Goal: Task Accomplishment & Management: Manage account settings

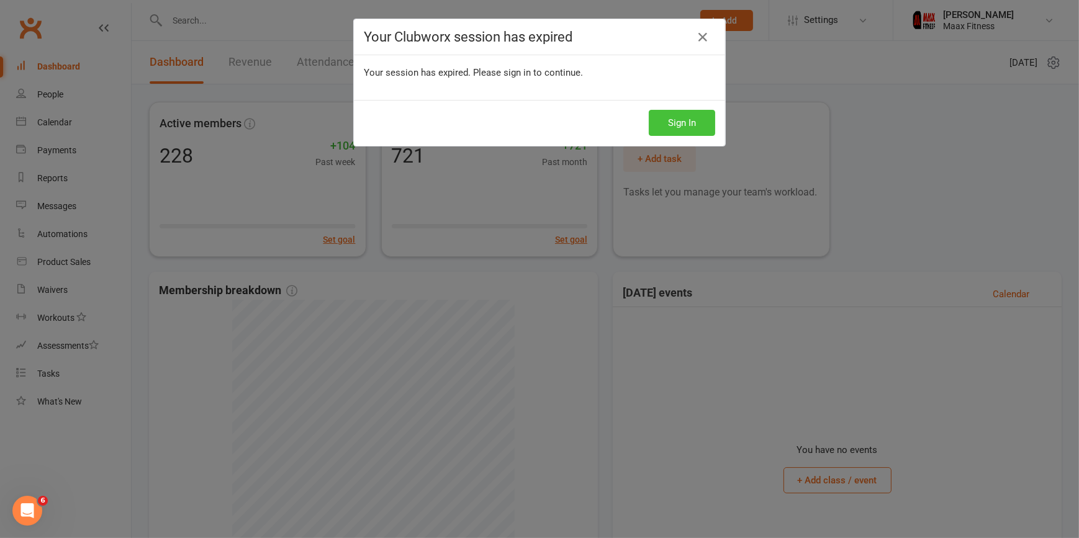
click at [676, 110] on button "Sign In" at bounding box center [682, 123] width 66 height 26
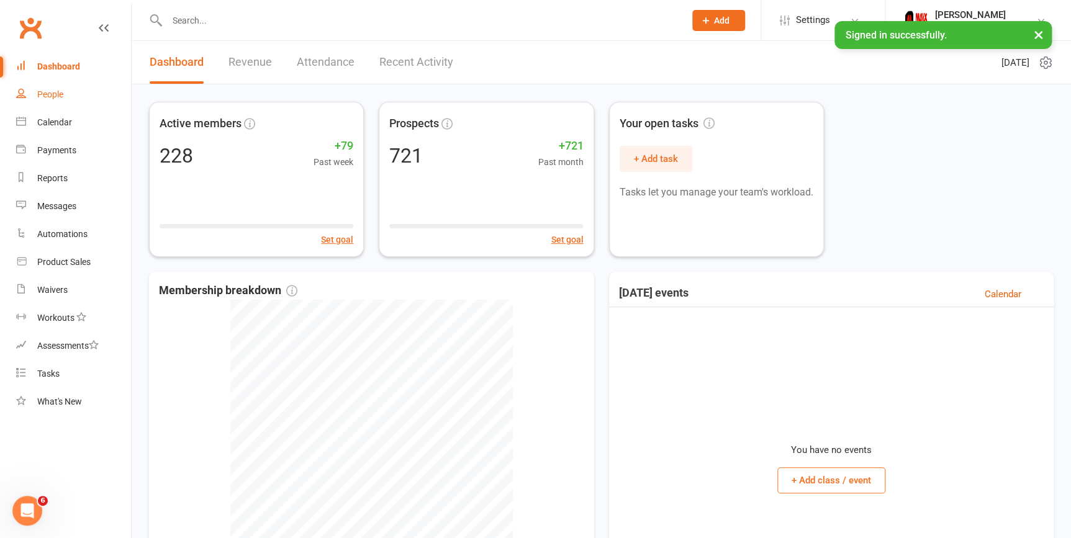
click at [44, 94] on div "People" at bounding box center [50, 94] width 26 height 10
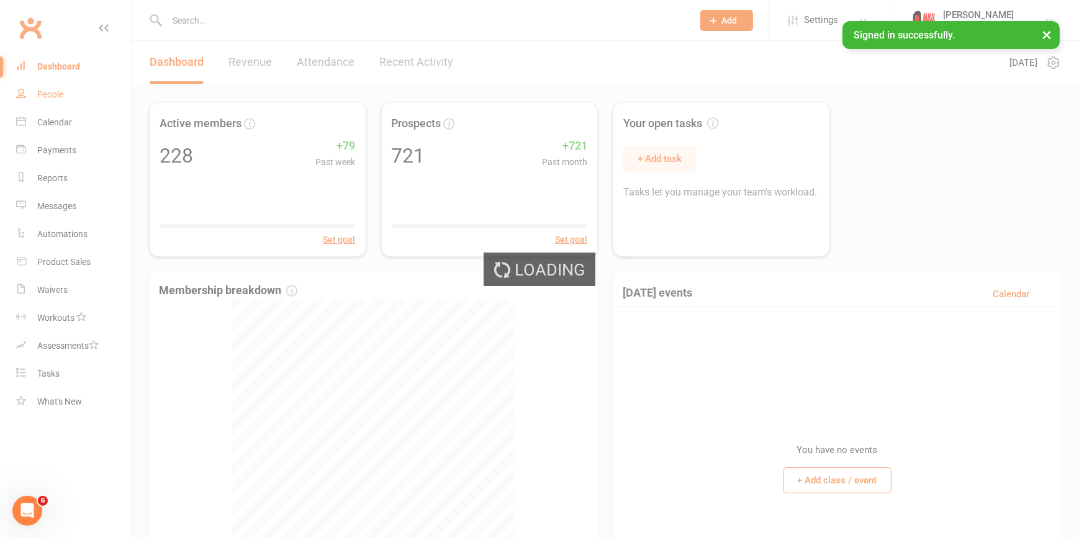
select select "100"
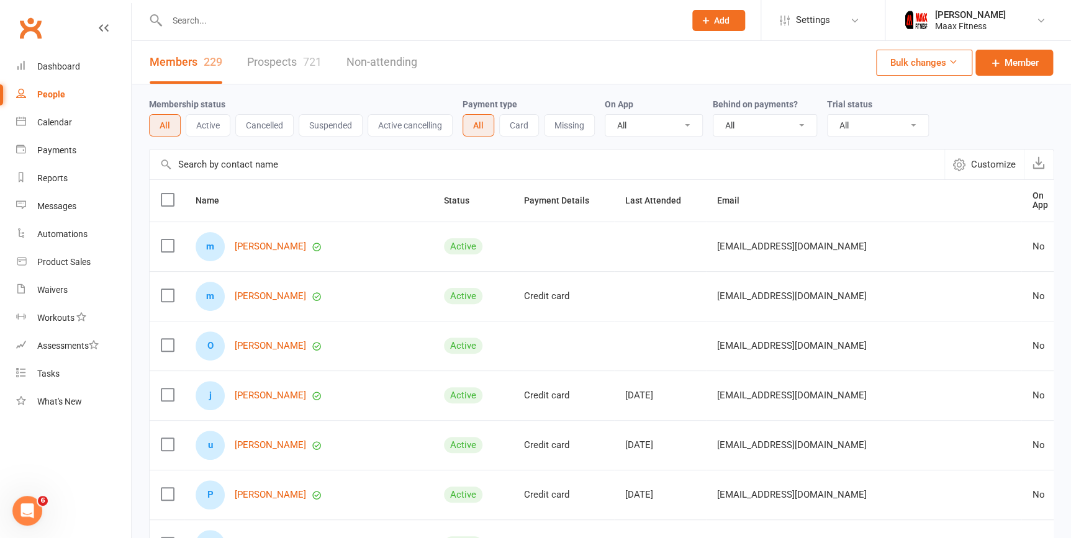
click at [217, 20] on input "text" at bounding box center [419, 20] width 513 height 17
click at [284, 28] on input "text" at bounding box center [419, 20] width 513 height 17
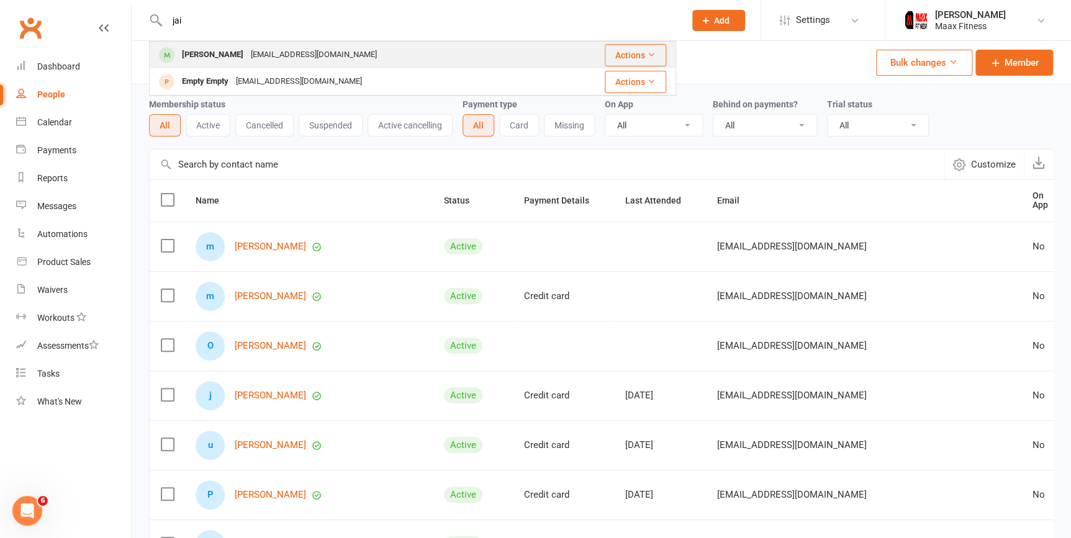
type input "jai"
click at [259, 49] on div "jairo_arce86@hotmail.com" at bounding box center [313, 55] width 133 height 18
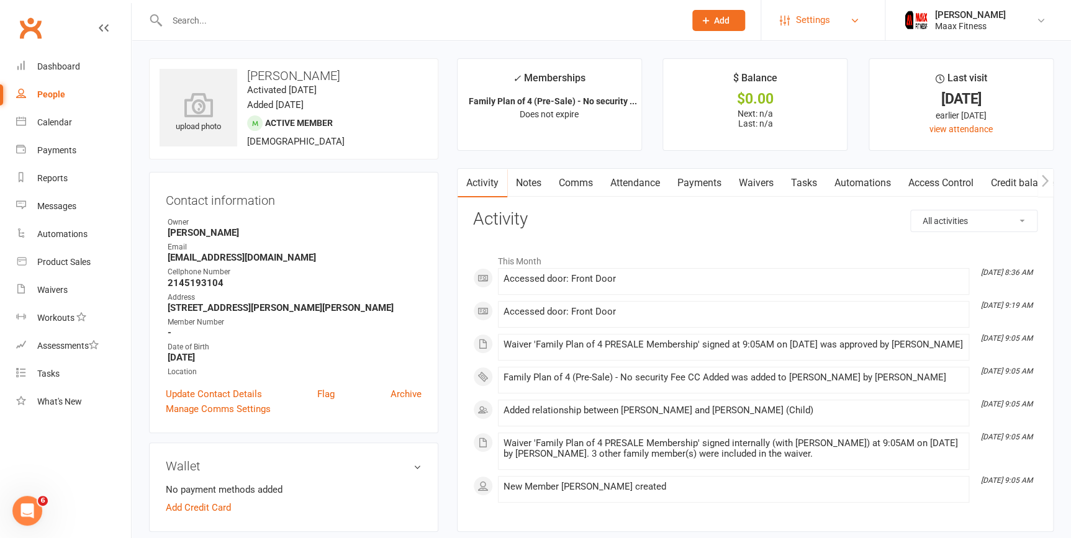
click at [804, 20] on span "Settings" at bounding box center [813, 20] width 34 height 28
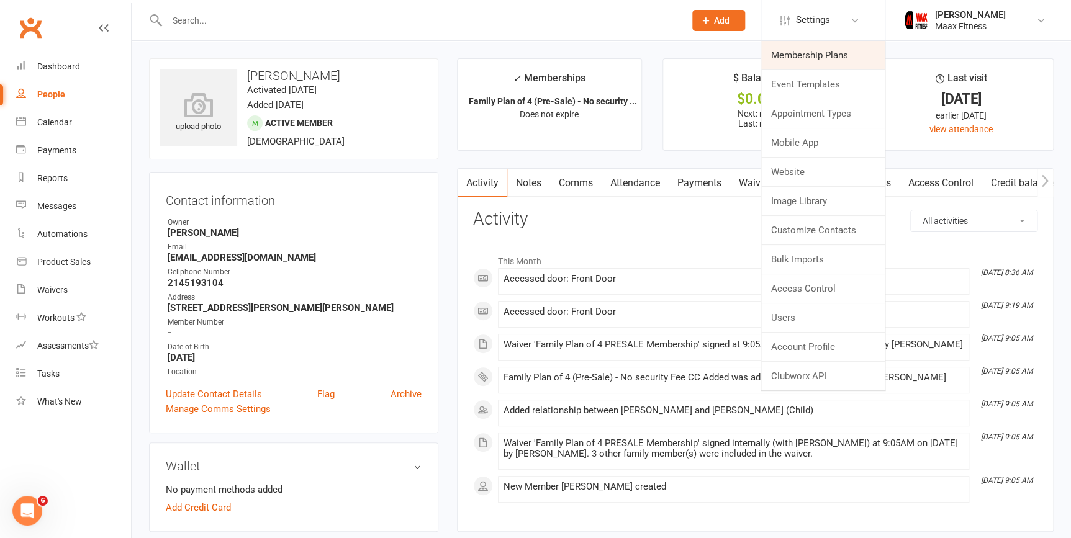
click at [842, 56] on link "Membership Plans" at bounding box center [822, 55] width 123 height 29
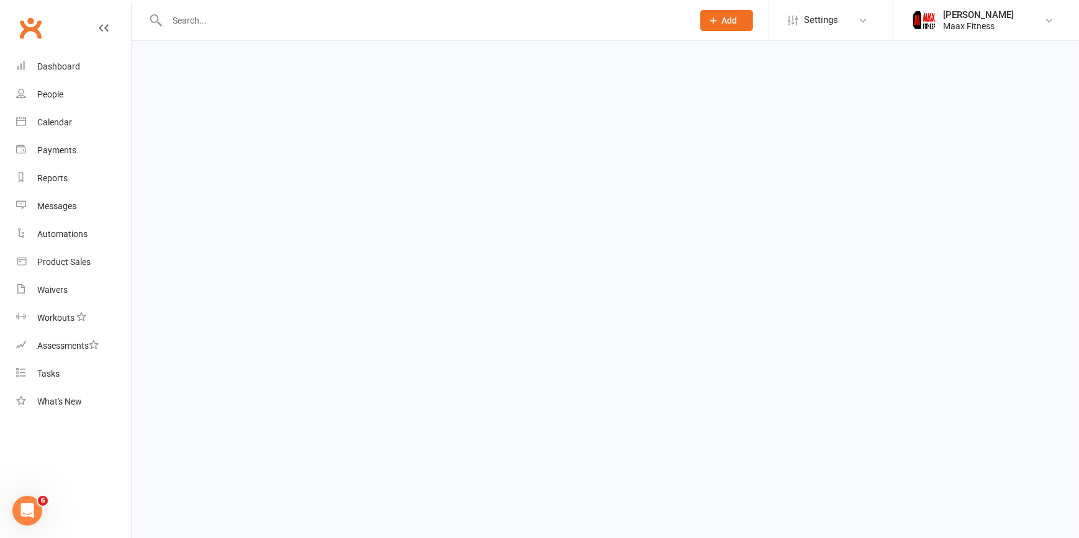
select select "100"
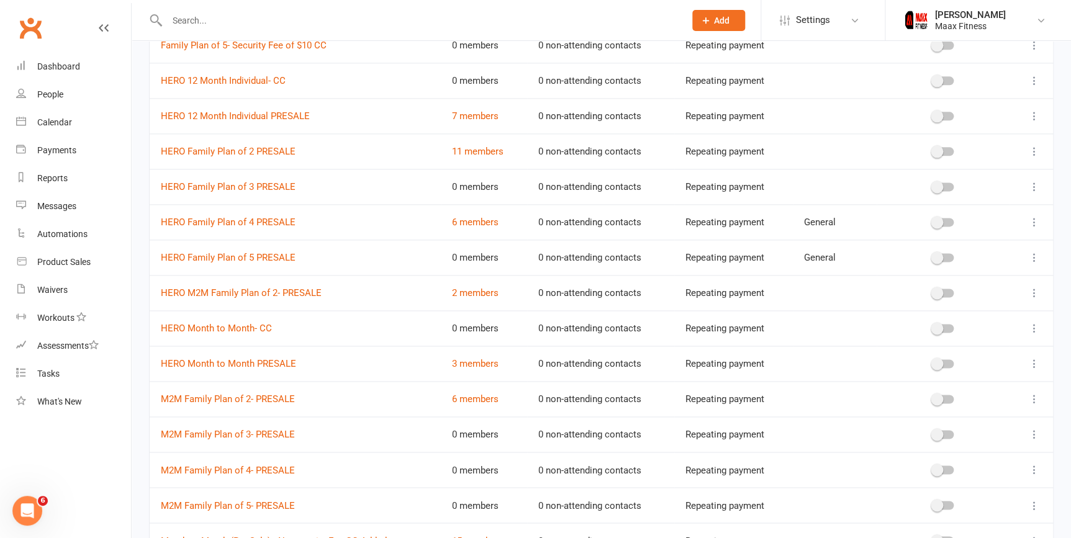
scroll to position [846, 0]
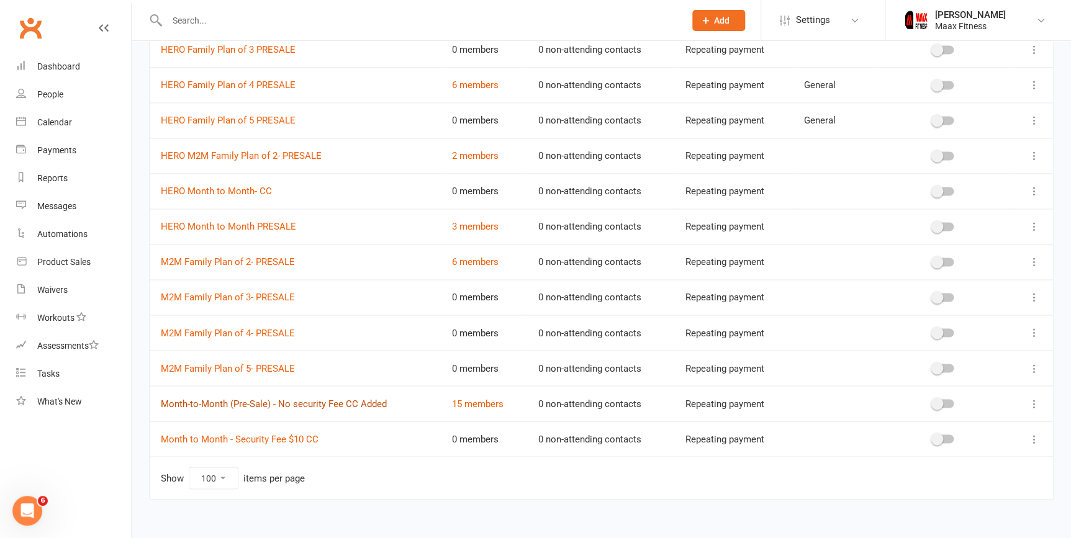
click at [327, 403] on link "Month-to-Month (Pre-Sale) - No security Fee CC Added" at bounding box center [274, 403] width 226 height 11
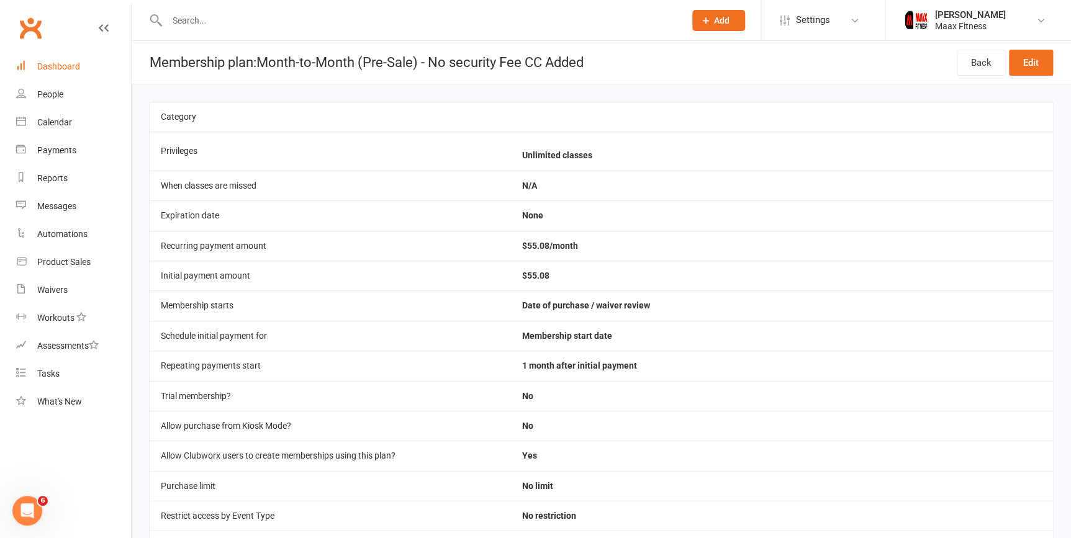
click at [47, 65] on div "Dashboard" at bounding box center [58, 66] width 43 height 10
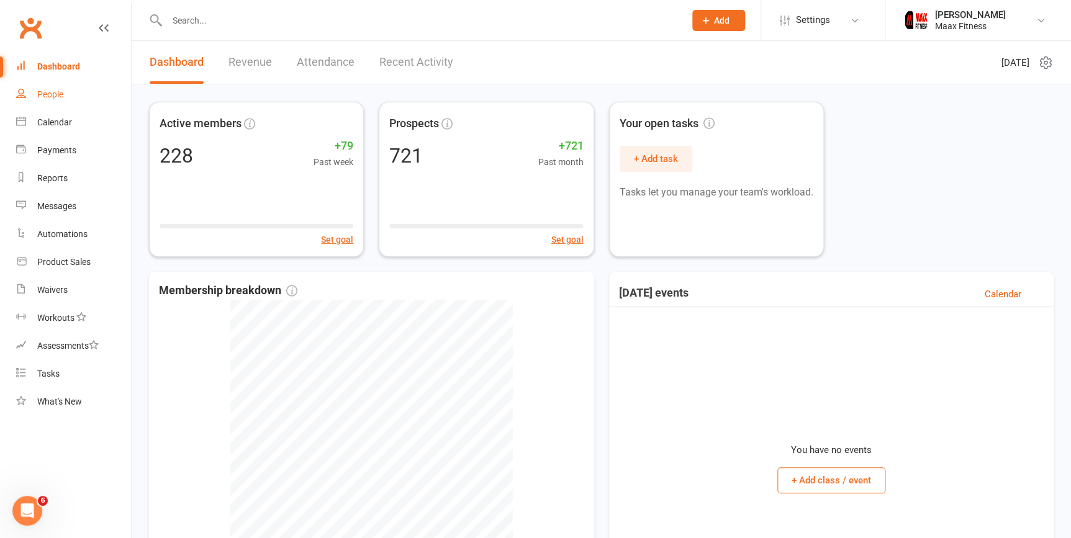
click at [48, 102] on link "People" at bounding box center [73, 95] width 115 height 28
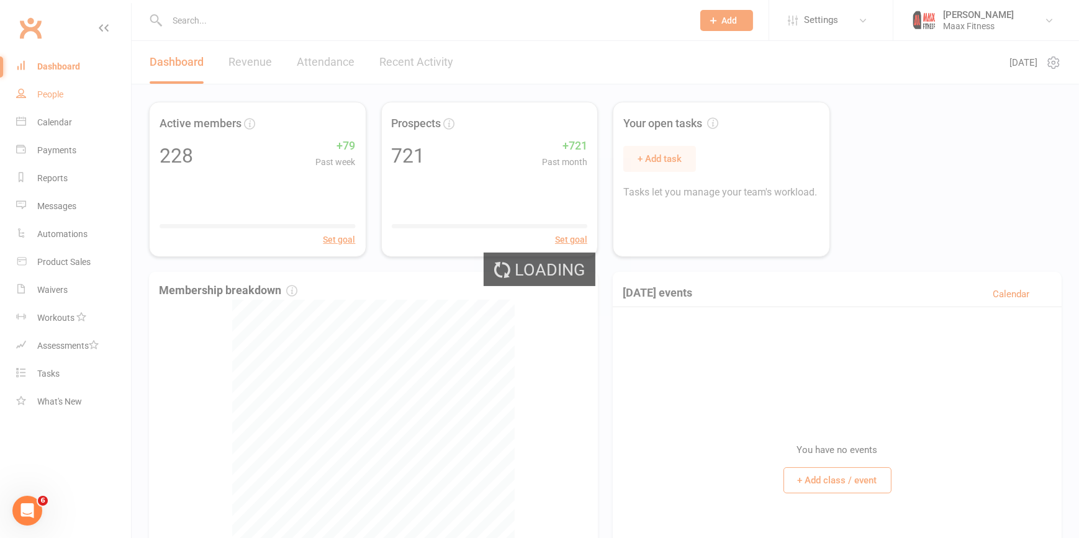
select select "100"
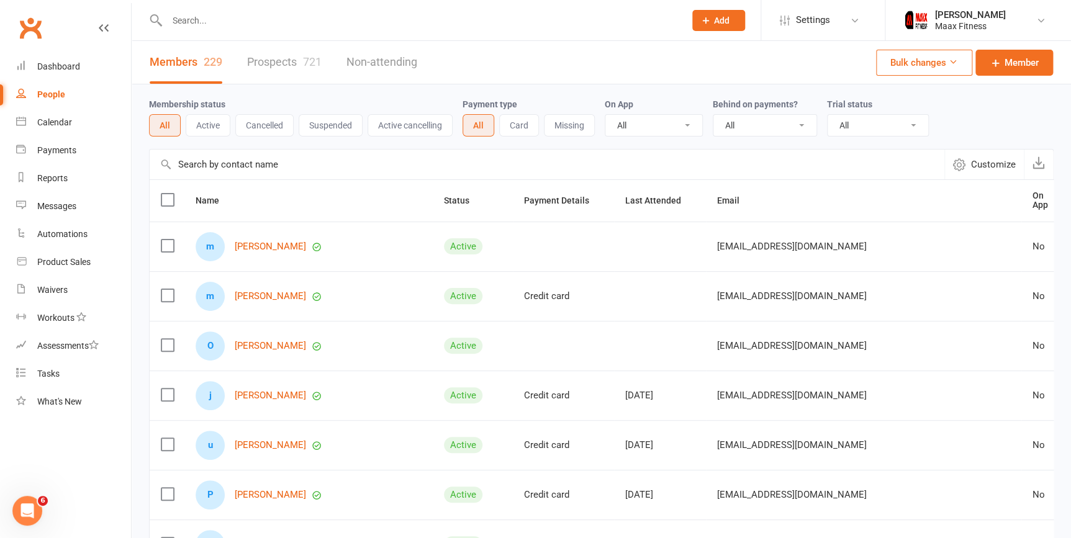
click at [211, 68] on link "Members 229" at bounding box center [186, 62] width 73 height 43
click at [65, 100] on link "People" at bounding box center [73, 95] width 115 height 28
click at [80, 71] on link "Dashboard" at bounding box center [73, 67] width 115 height 28
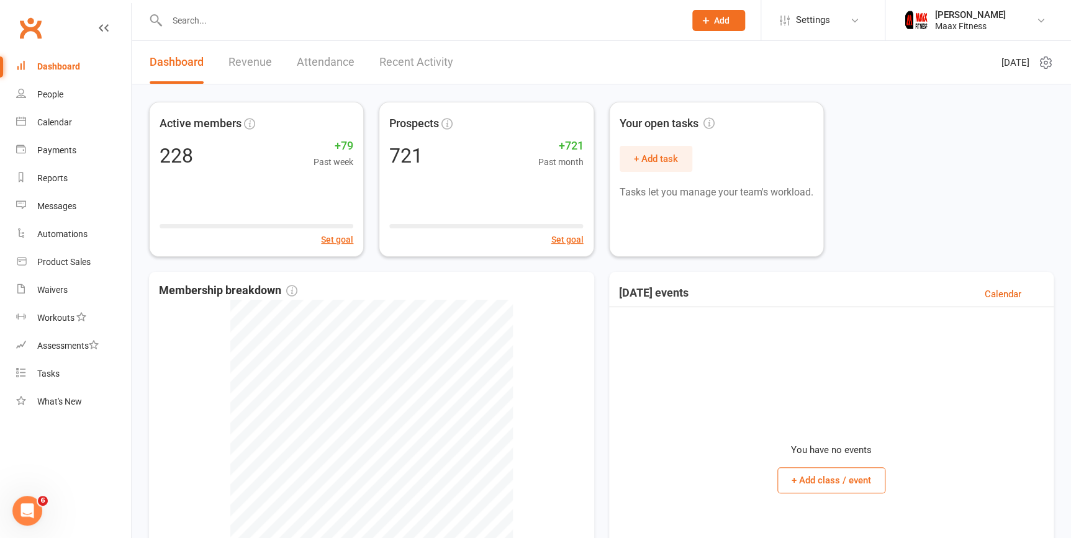
click at [312, 63] on link "Attendance" at bounding box center [326, 62] width 58 height 43
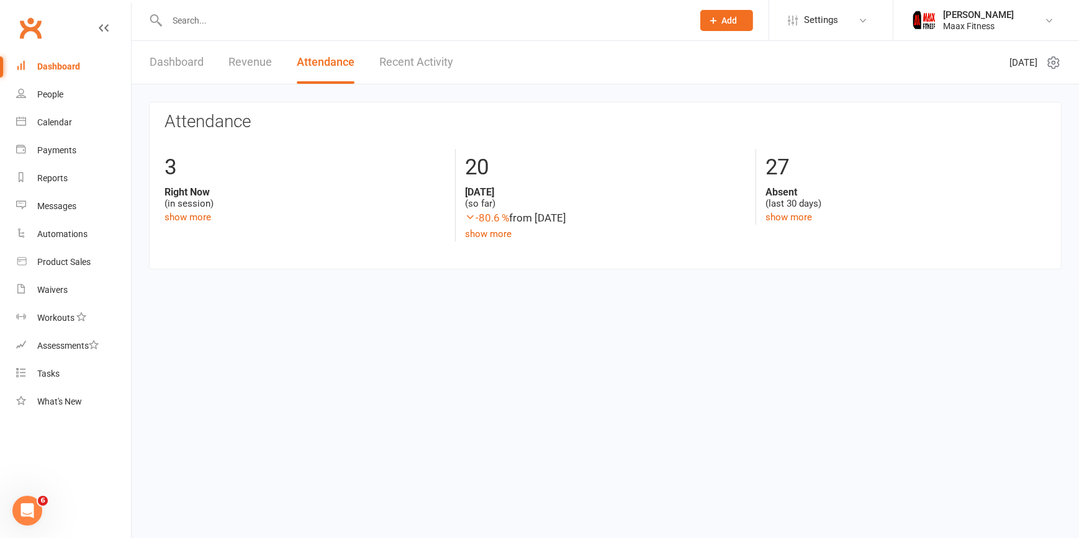
click at [261, 60] on link "Revenue" at bounding box center [249, 62] width 43 height 43
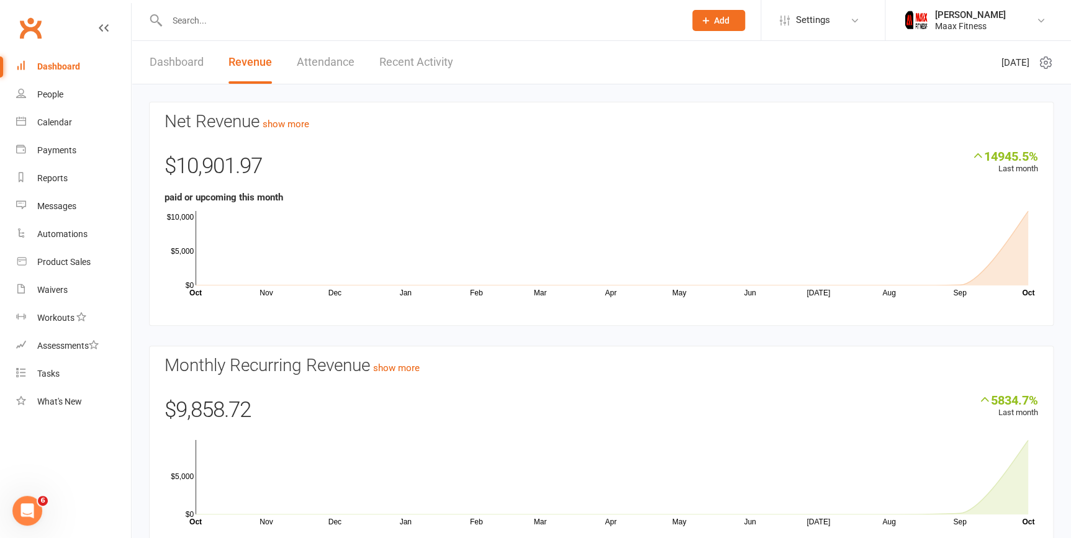
click at [187, 60] on link "Dashboard" at bounding box center [177, 62] width 54 height 43
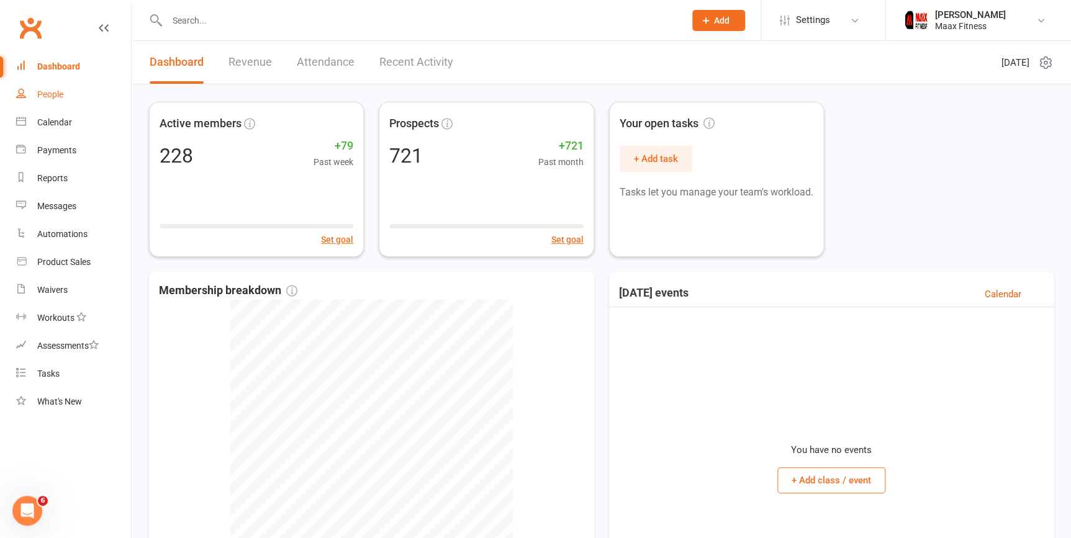
click at [49, 93] on div "People" at bounding box center [50, 94] width 26 height 10
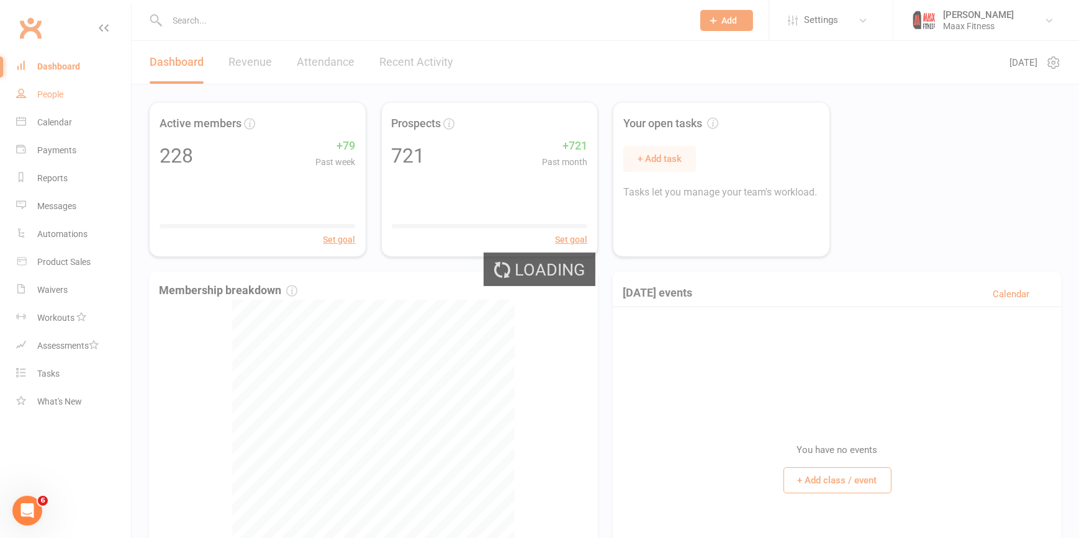
select select "100"
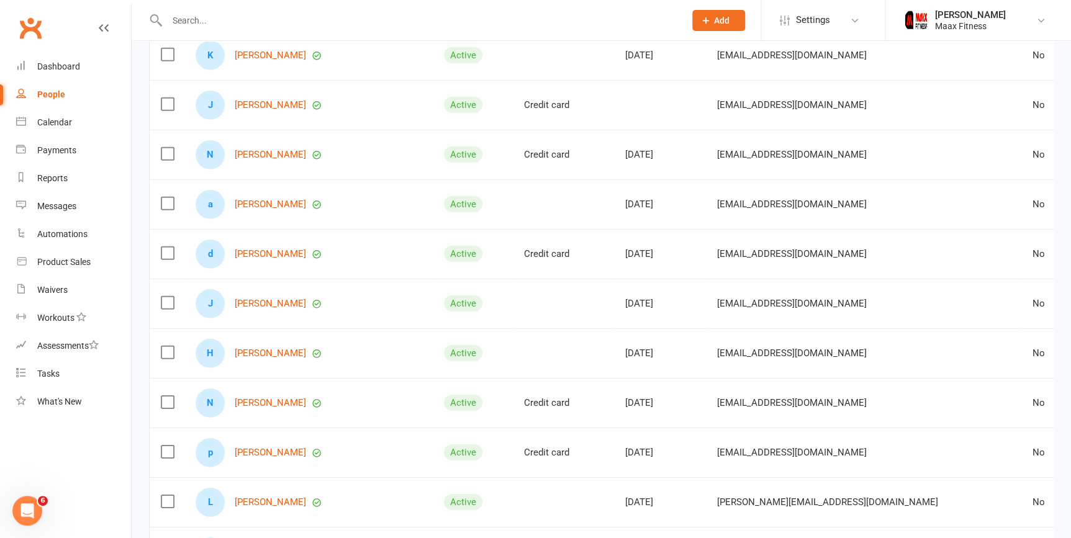
scroll to position [1579, 0]
